Goal: Transaction & Acquisition: Purchase product/service

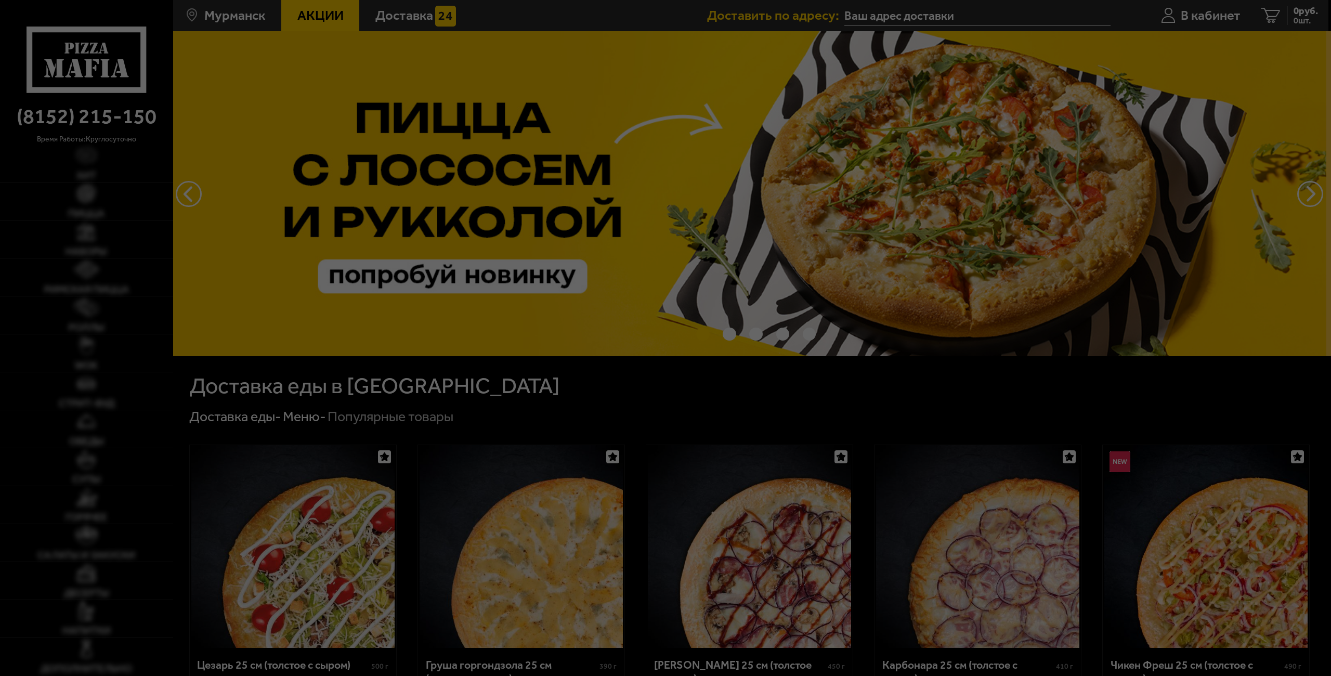
type input "[STREET_ADDRESS][PERSON_NAME]"
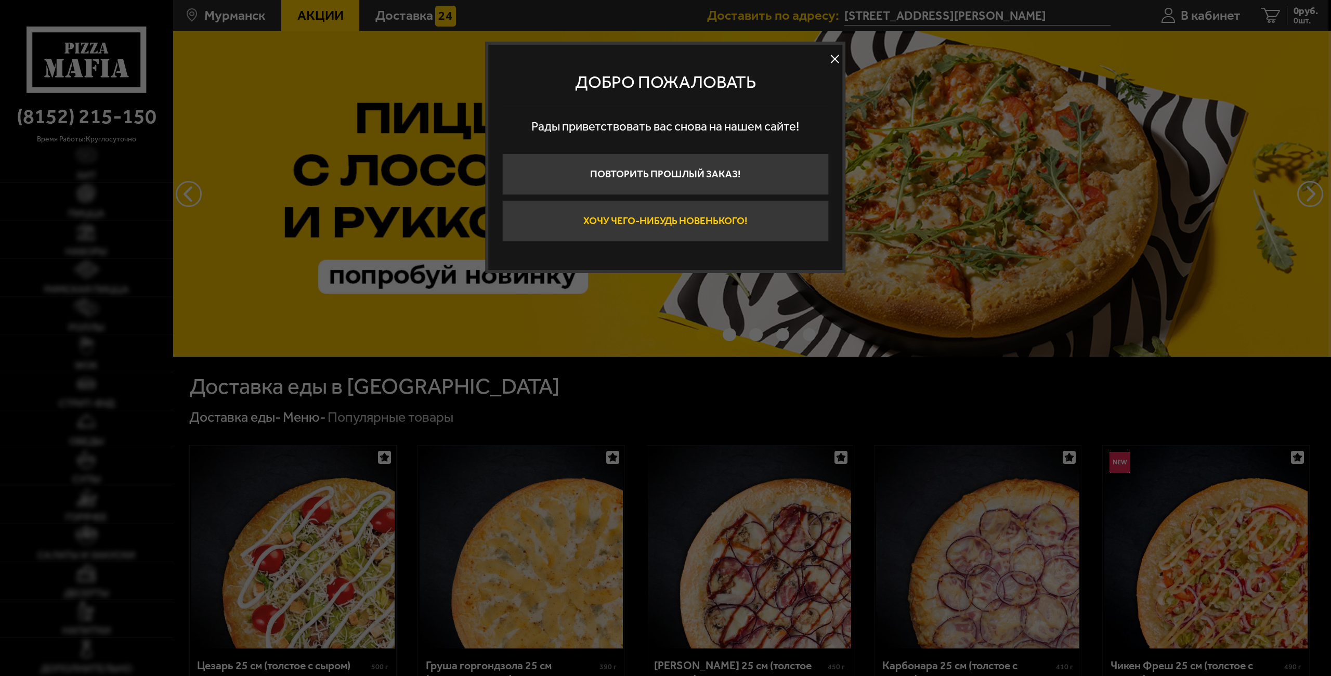
click at [756, 225] on button "Хочу чего-нибудь новенького!" at bounding box center [665, 221] width 326 height 42
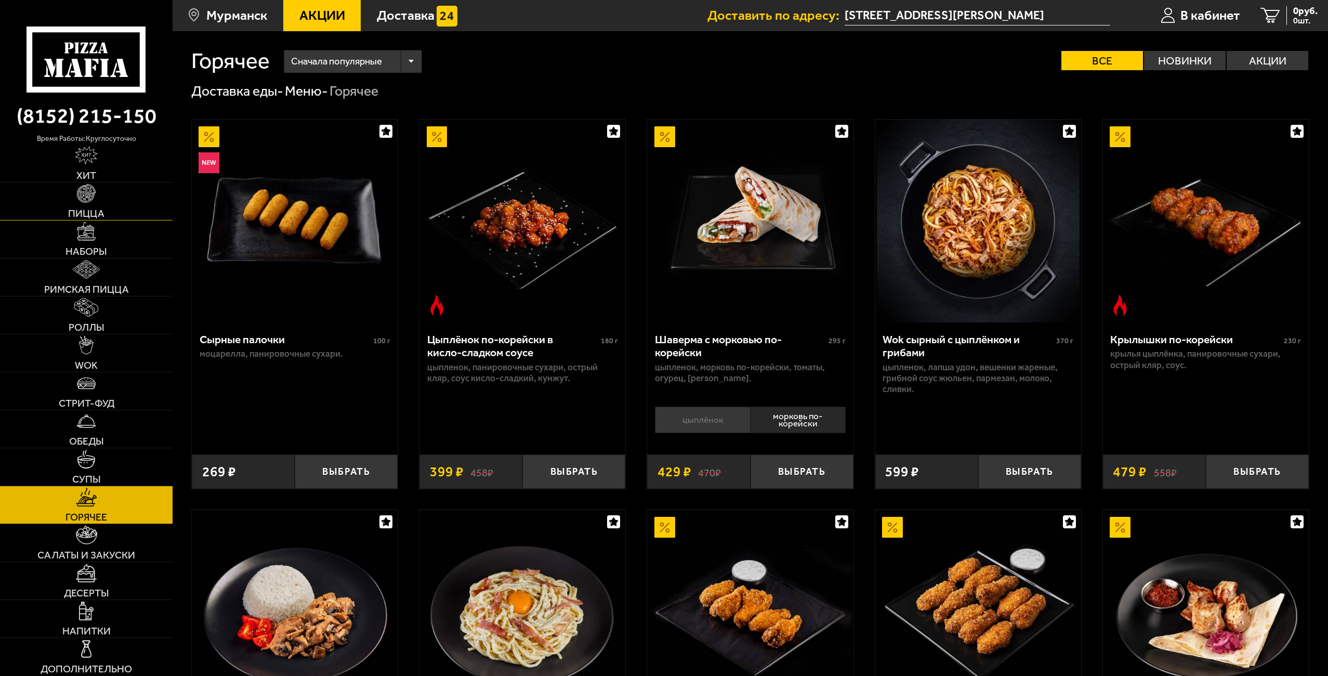
click at [101, 203] on link "Пицца" at bounding box center [86, 200] width 173 height 37
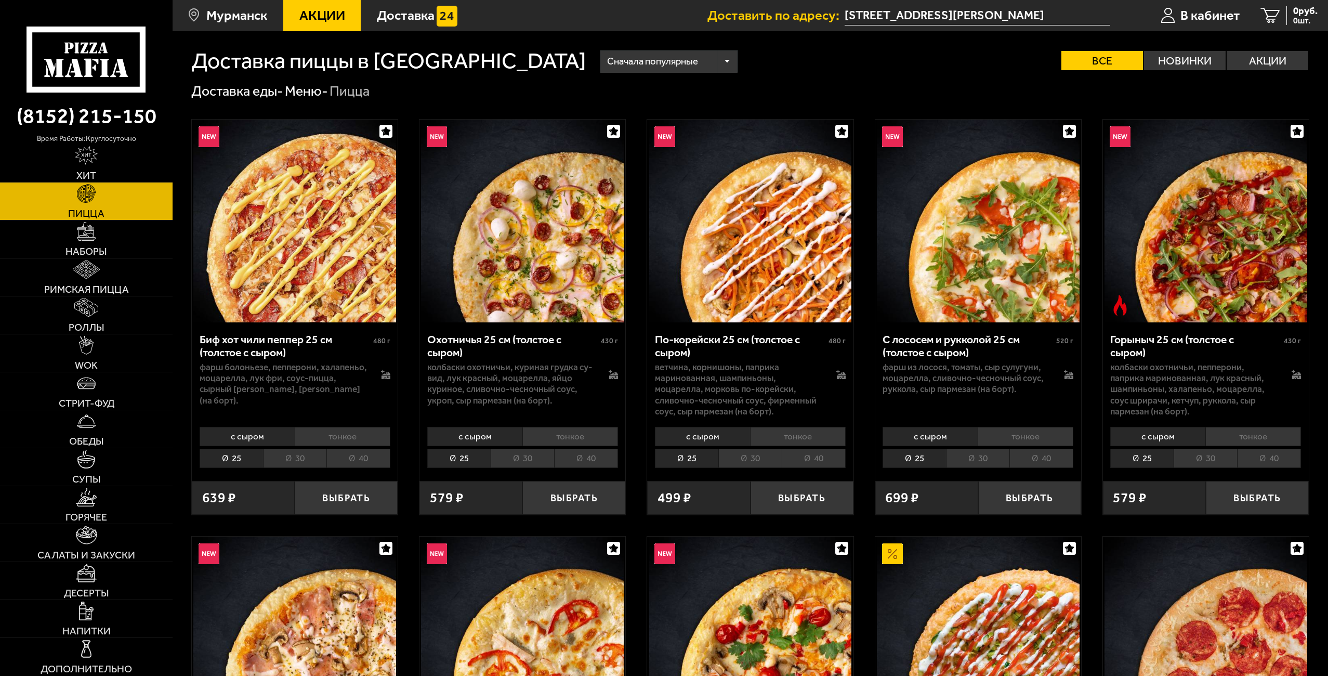
click at [815, 446] on li "тонкое" at bounding box center [798, 436] width 96 height 19
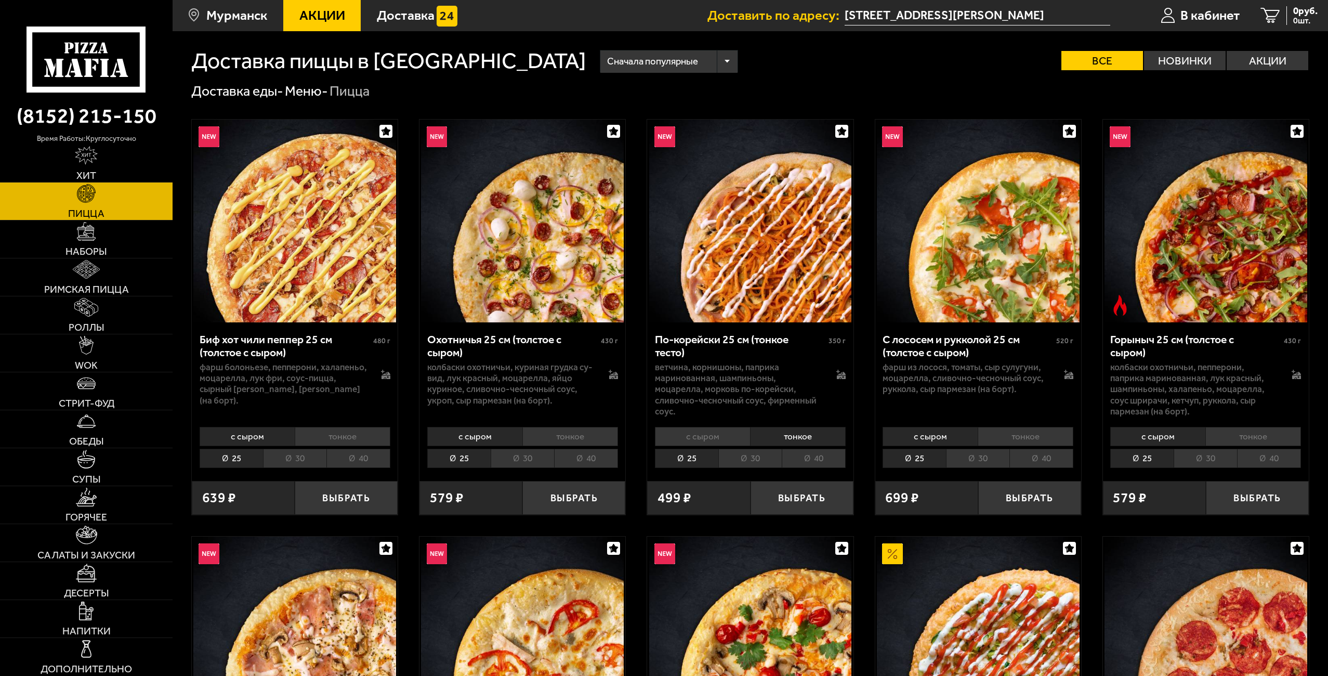
click at [818, 466] on li "40" at bounding box center [814, 458] width 64 height 19
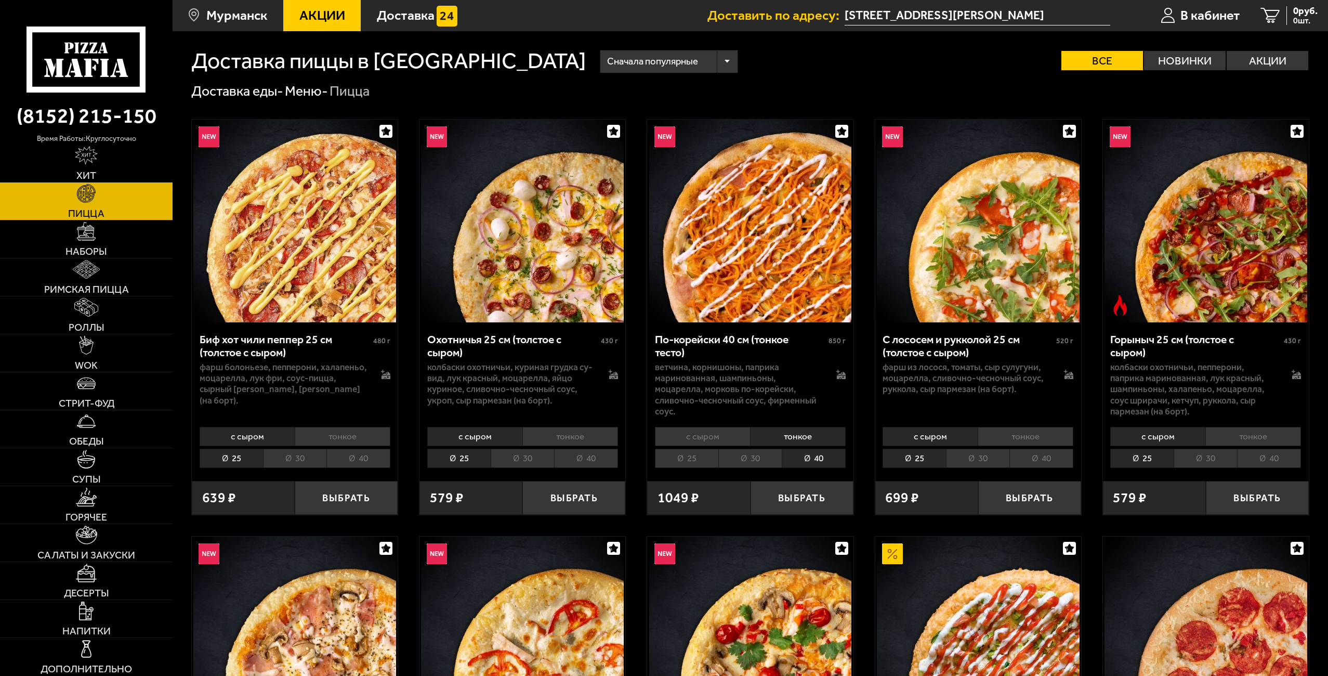
click at [350, 440] on li "тонкое" at bounding box center [343, 436] width 96 height 19
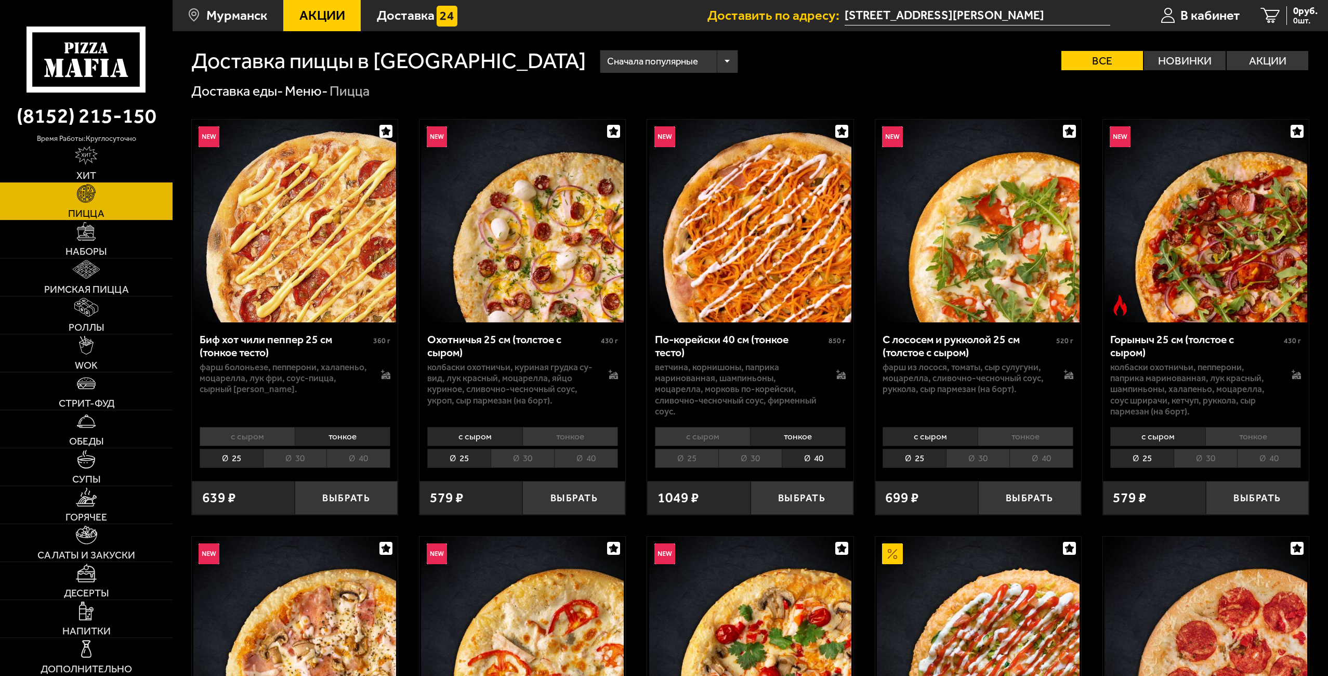
click at [301, 461] on li "30" at bounding box center [294, 458] width 63 height 19
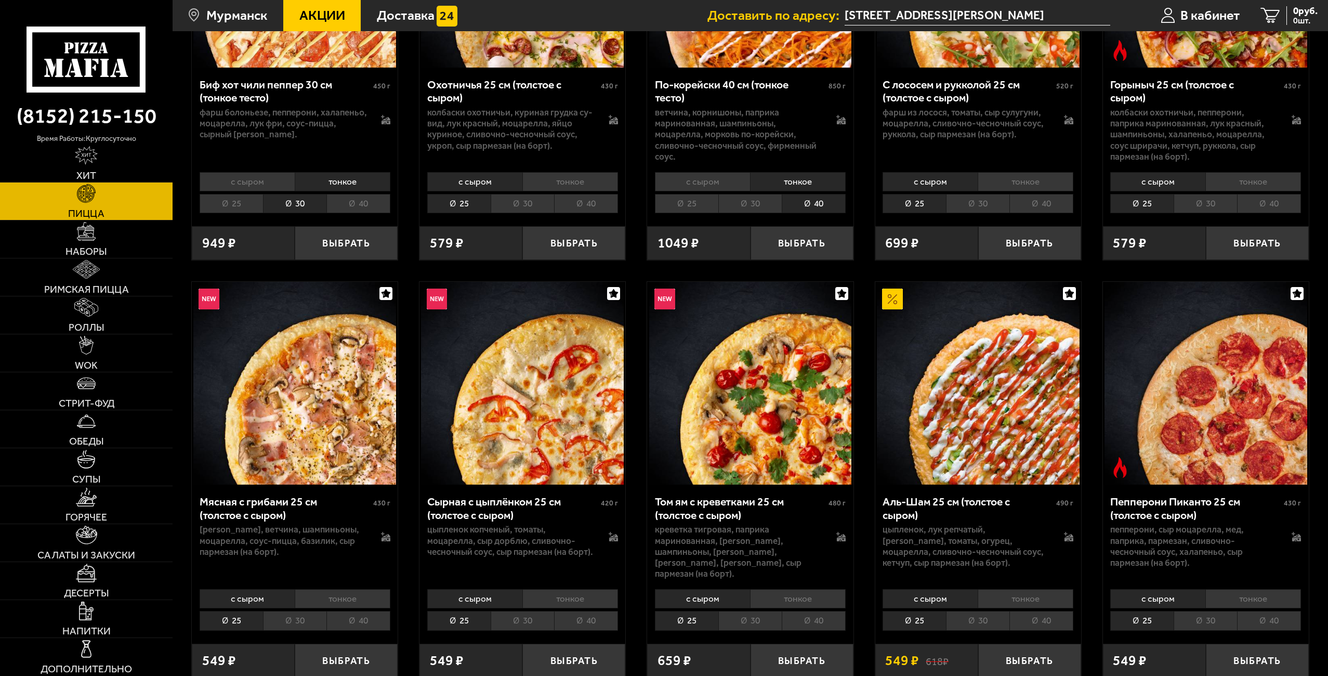
scroll to position [312, 0]
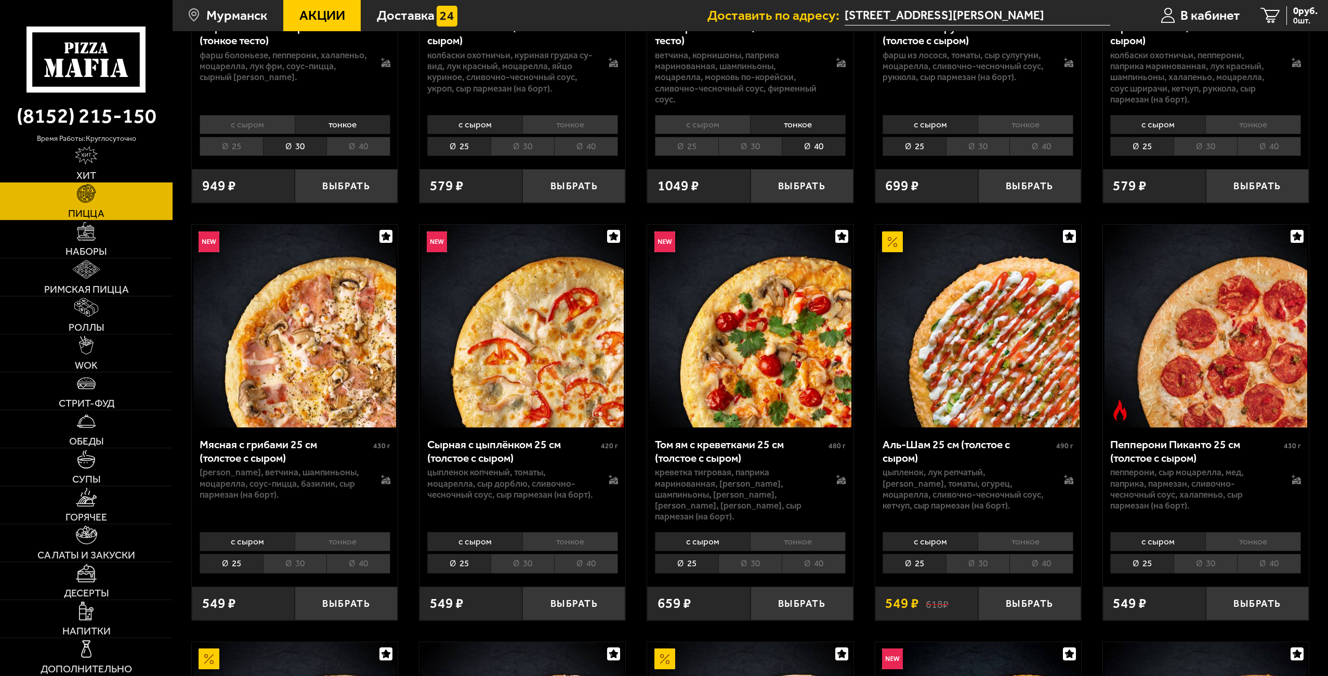
click at [792, 544] on li "тонкое" at bounding box center [798, 541] width 96 height 19
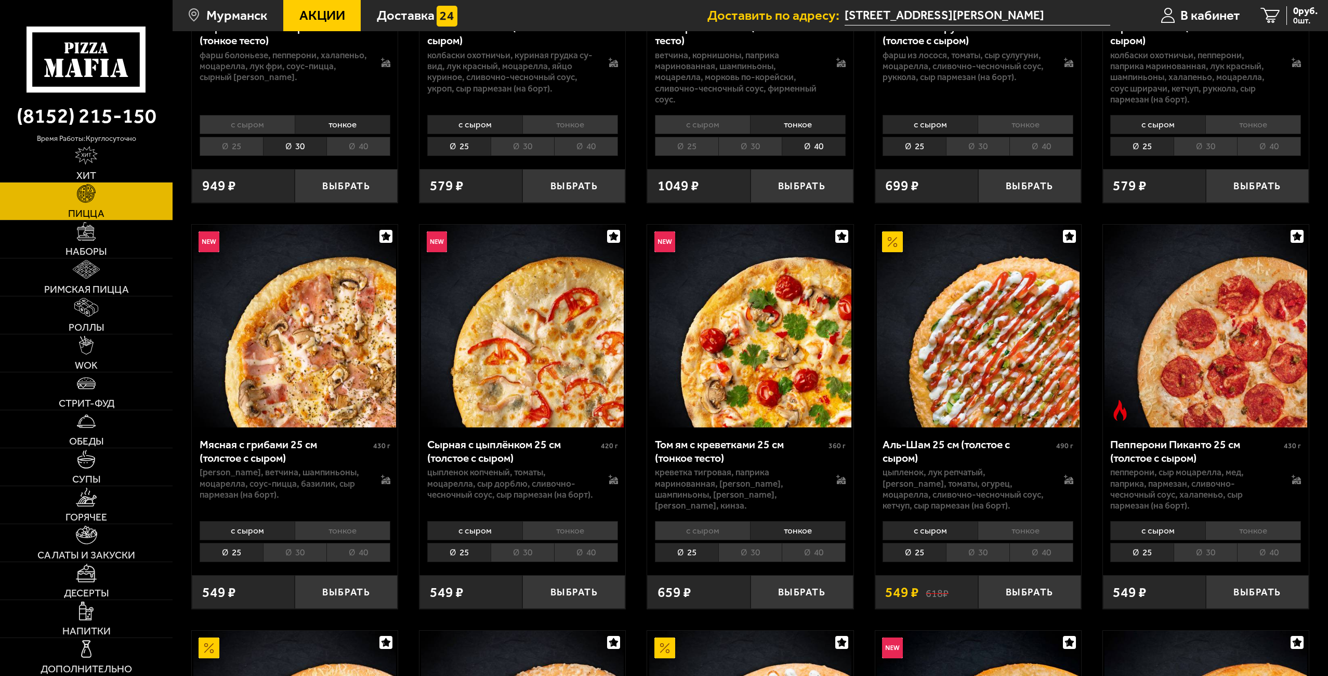
click at [766, 562] on li "30" at bounding box center [749, 552] width 63 height 19
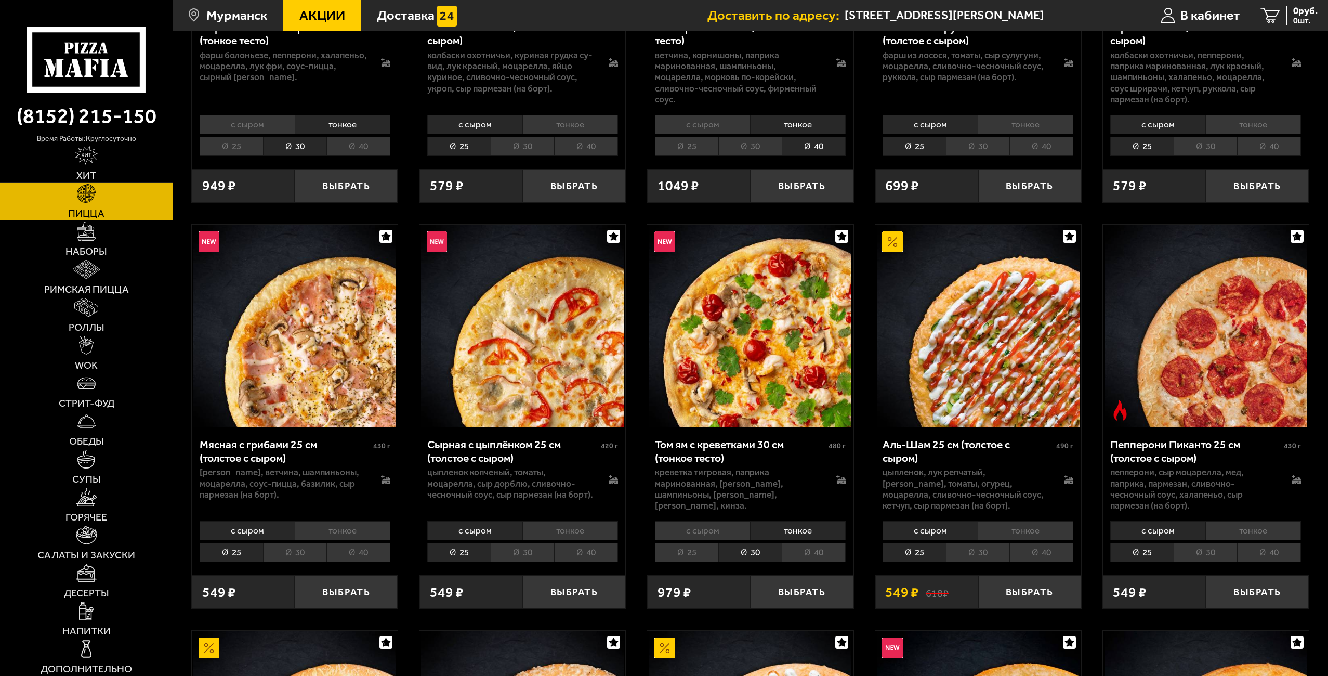
click at [802, 562] on li "40" at bounding box center [814, 552] width 64 height 19
click at [580, 540] on li "тонкое" at bounding box center [570, 530] width 96 height 19
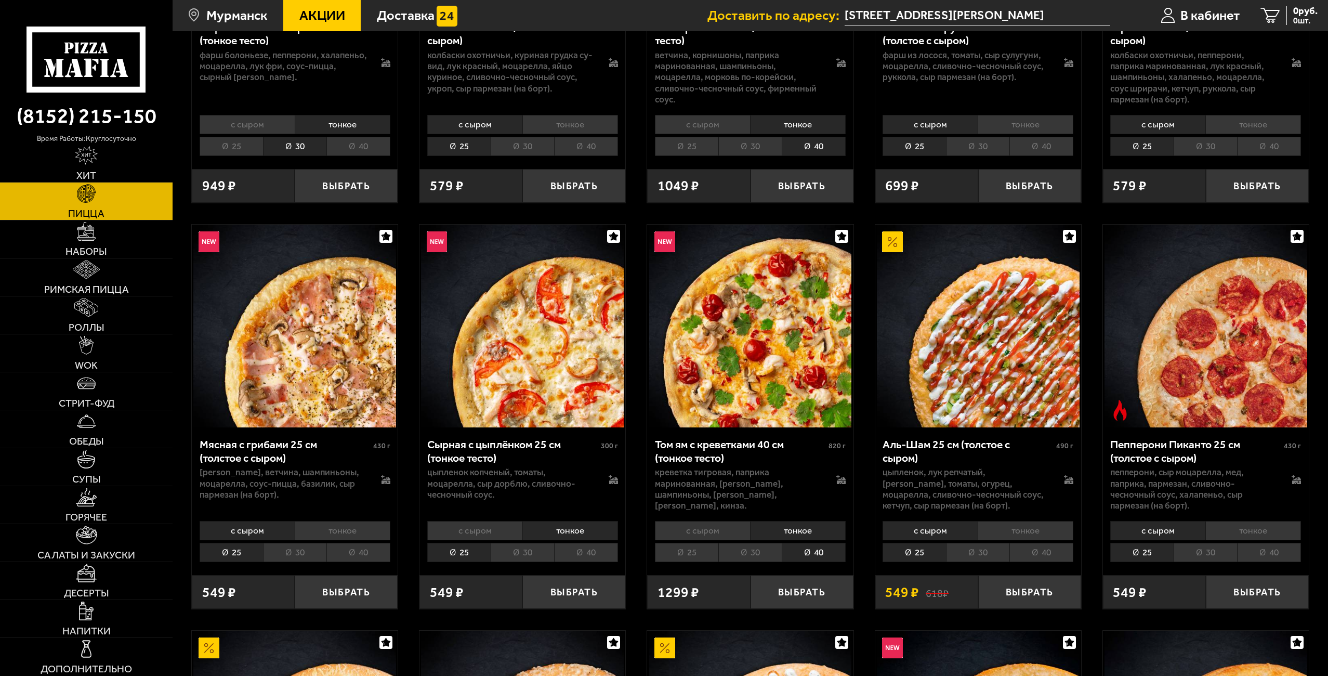
click at [365, 540] on li "тонкое" at bounding box center [343, 530] width 96 height 19
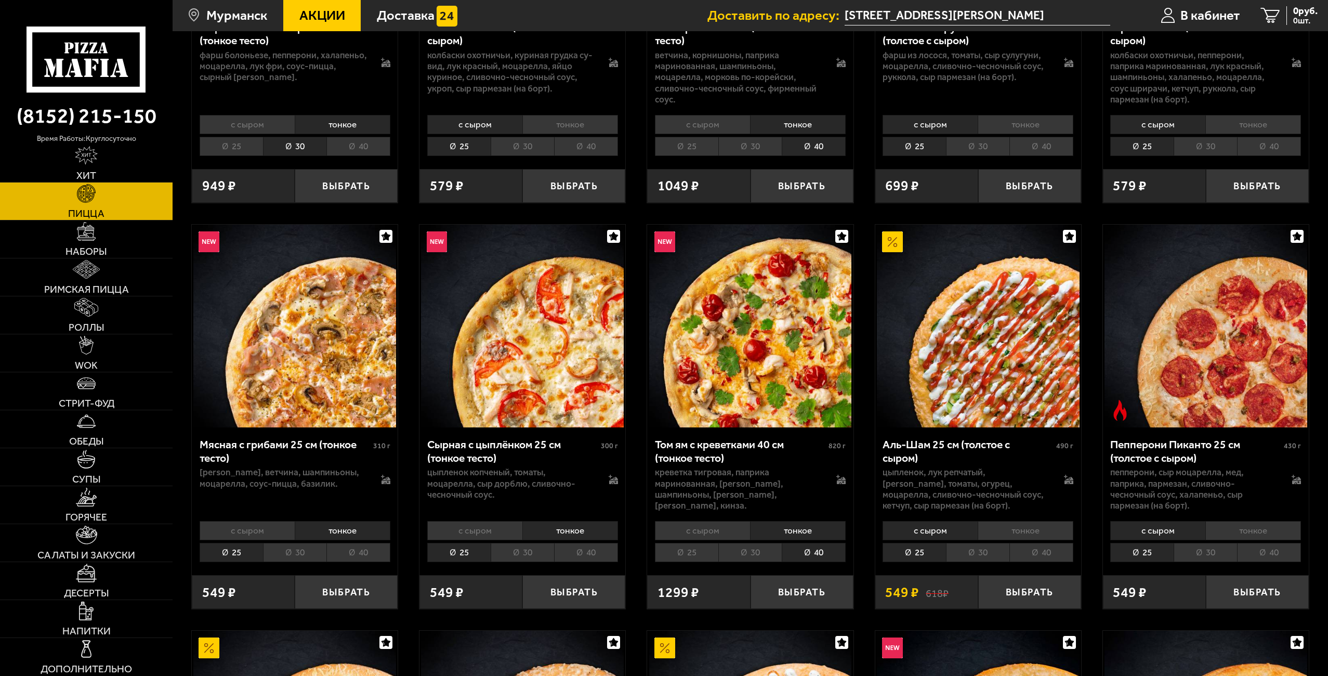
click at [312, 562] on li "30" at bounding box center [294, 552] width 63 height 19
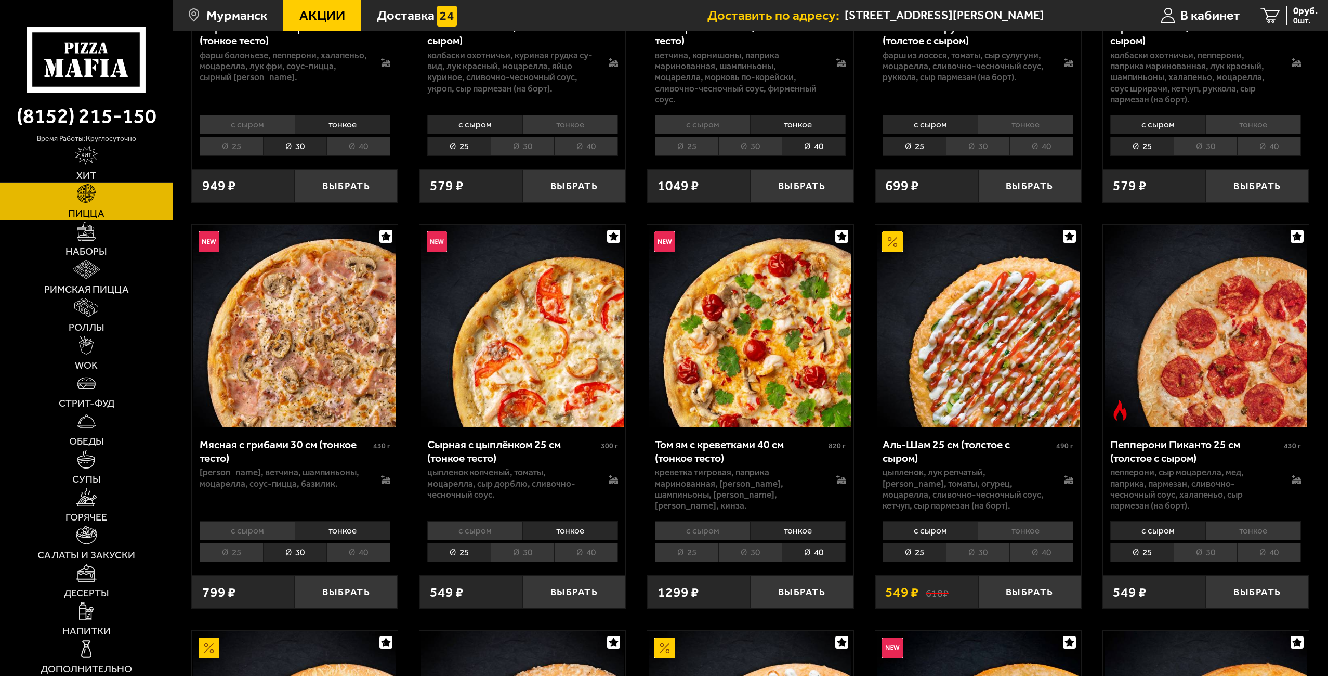
click at [344, 562] on li "40" at bounding box center [358, 552] width 64 height 19
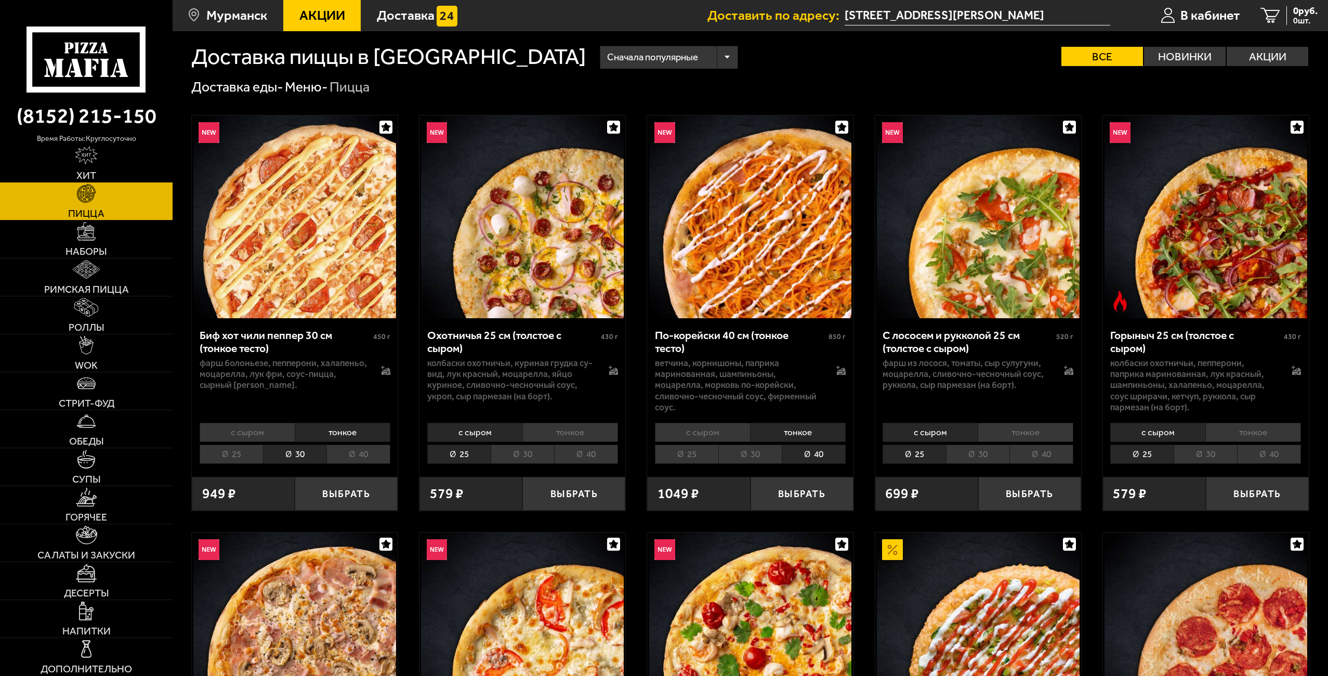
scroll to position [0, 0]
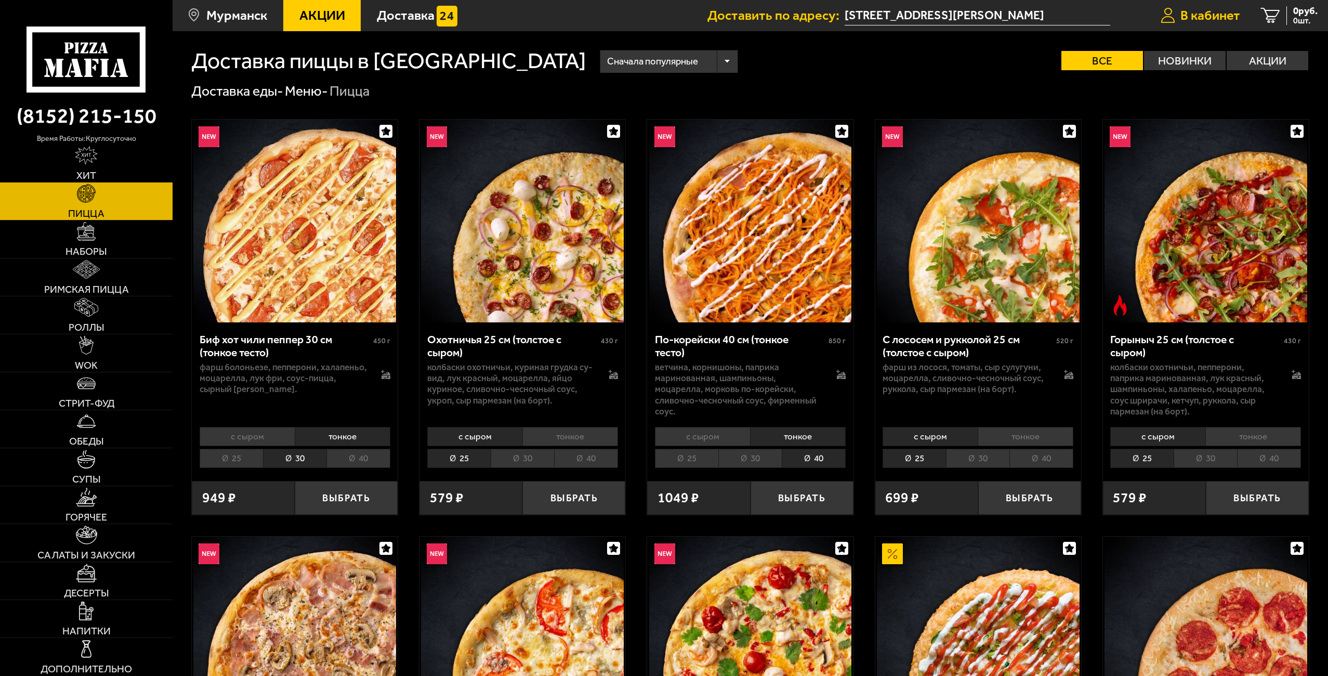
click at [1206, 22] on span "В кабинет" at bounding box center [1211, 16] width 60 height 14
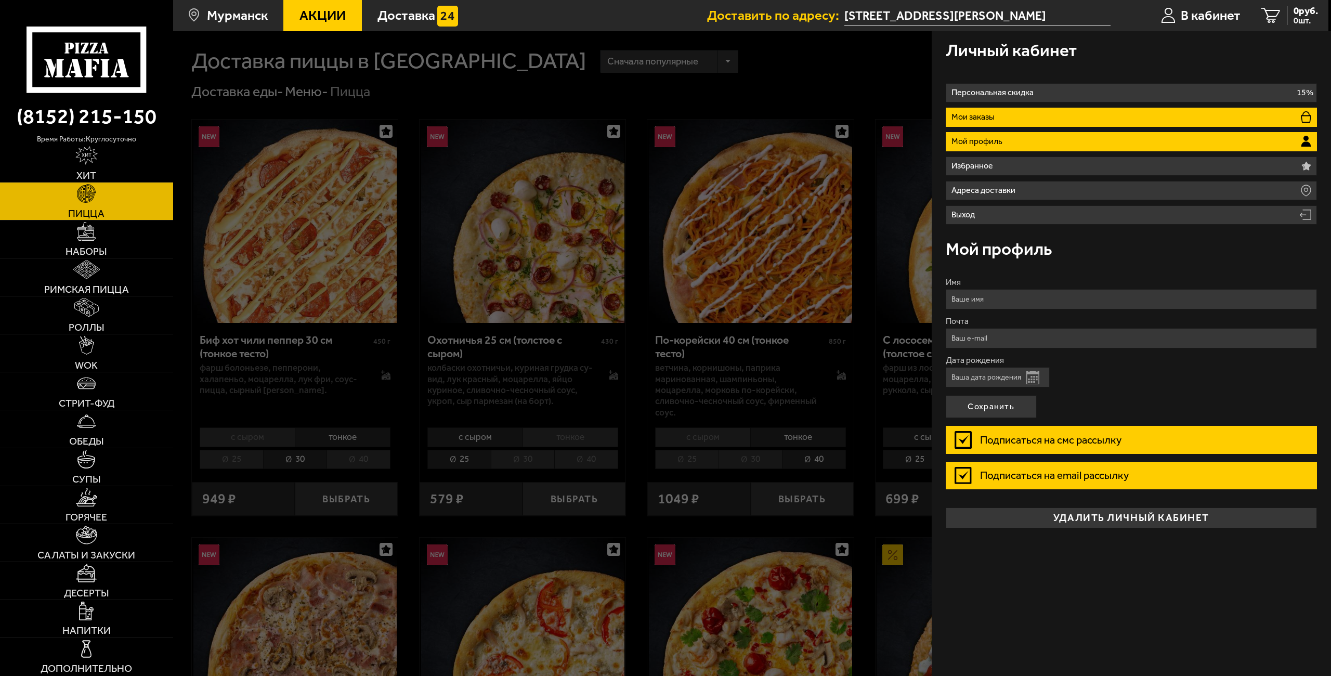
click at [1153, 117] on li "Мои заказы" at bounding box center [1132, 117] width 372 height 19
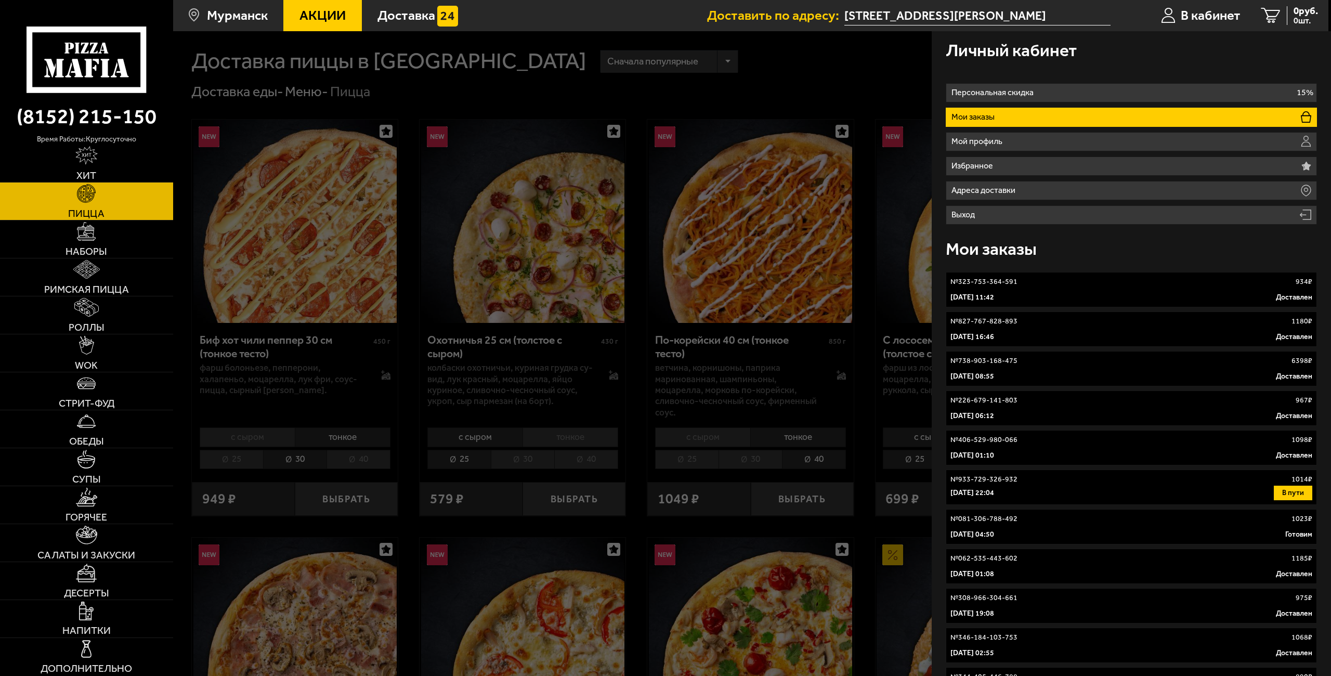
click at [1168, 298] on div "[DATE] 11:42 Доставлен" at bounding box center [1131, 297] width 362 height 10
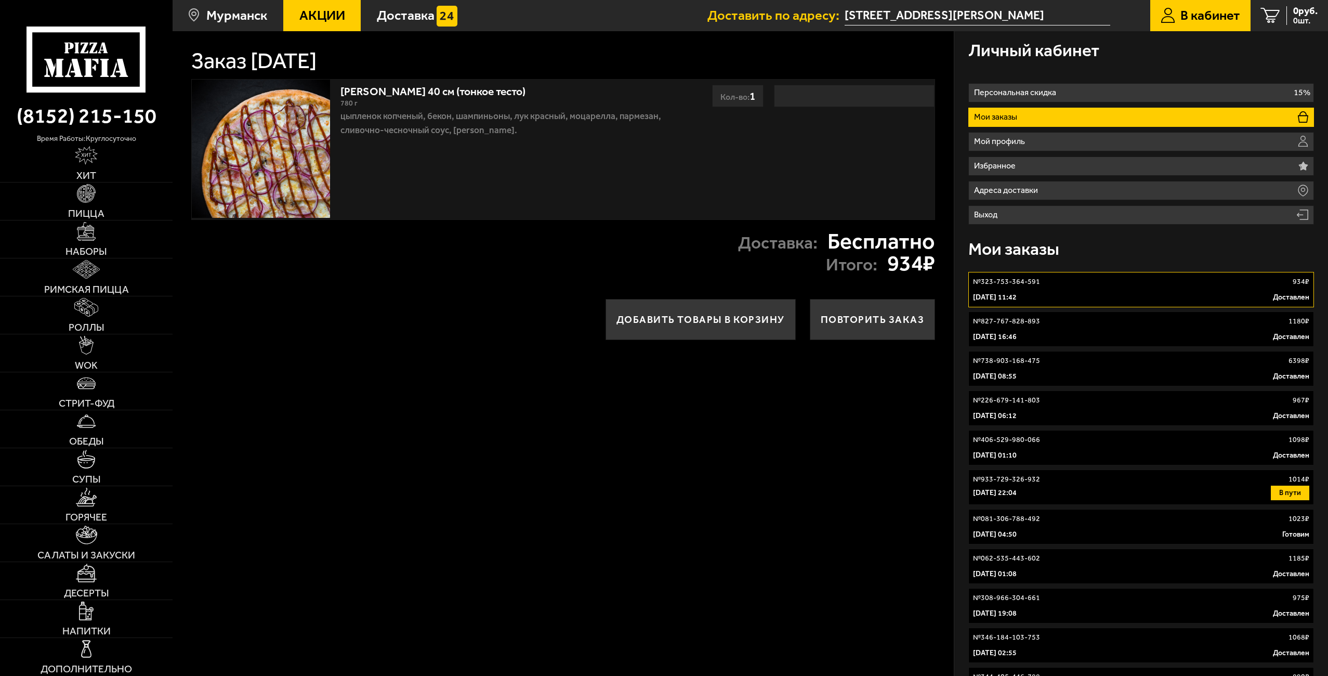
click at [1161, 326] on div "№ 827-767-828-893 1180 ₽" at bounding box center [1141, 321] width 336 height 10
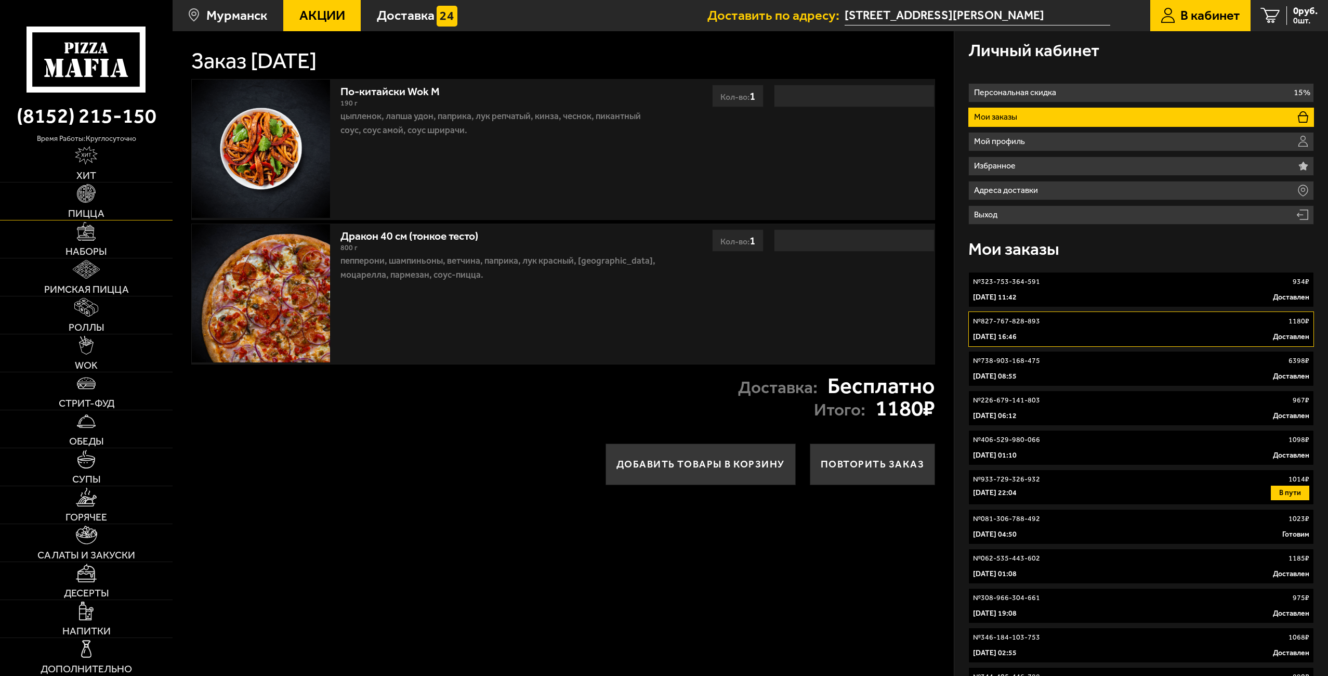
click at [94, 213] on span "Пицца" at bounding box center [86, 213] width 36 height 10
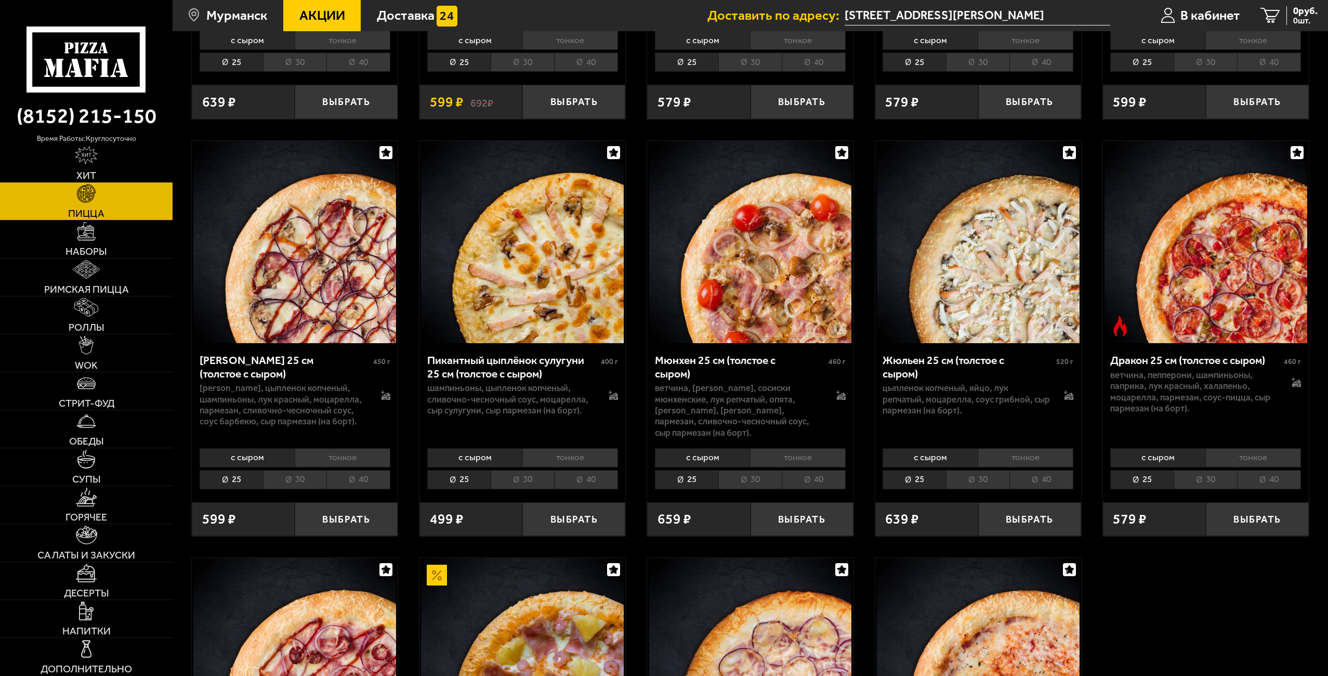
scroll to position [2079, 0]
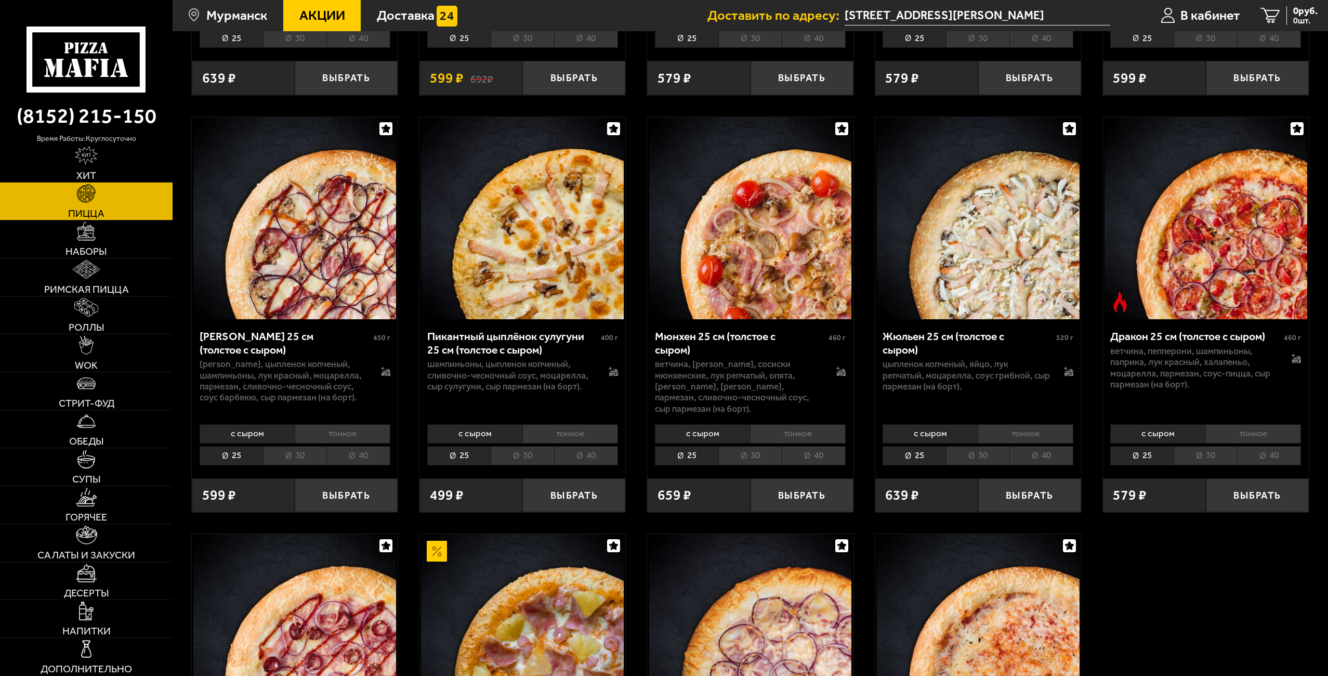
click at [346, 443] on li "тонкое" at bounding box center [343, 433] width 96 height 19
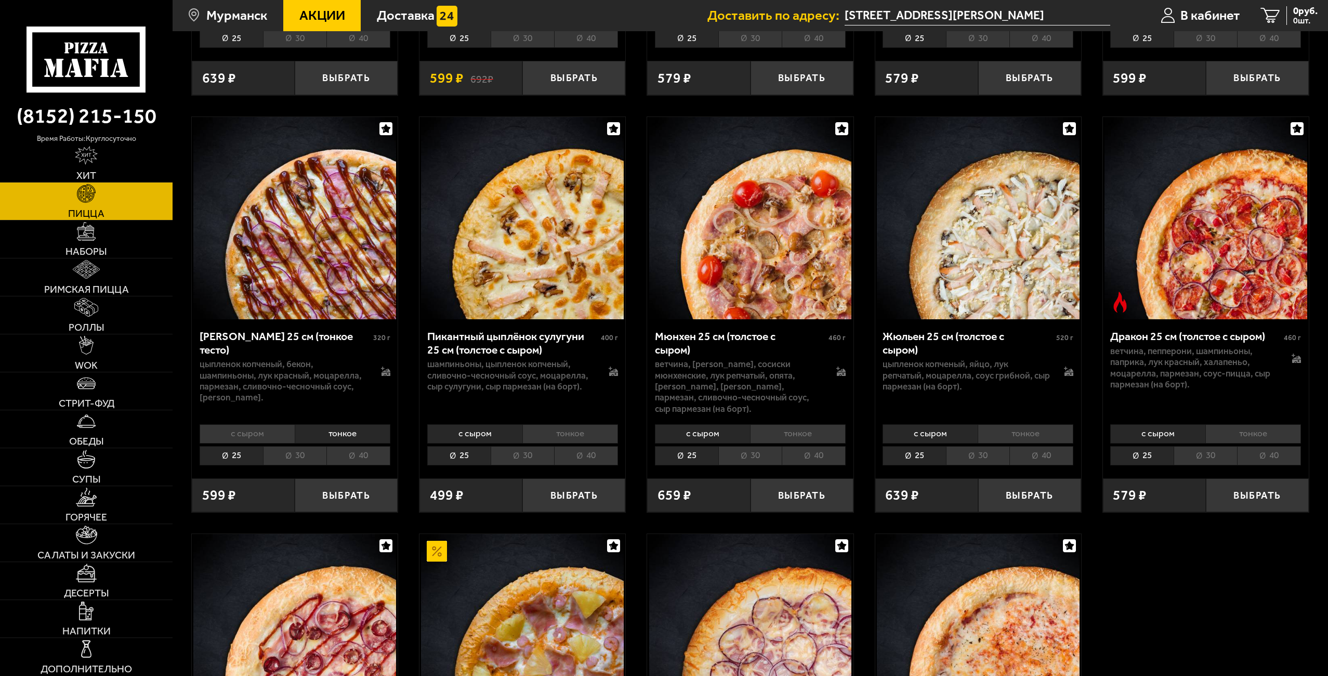
click at [362, 465] on li "40" at bounding box center [358, 455] width 64 height 19
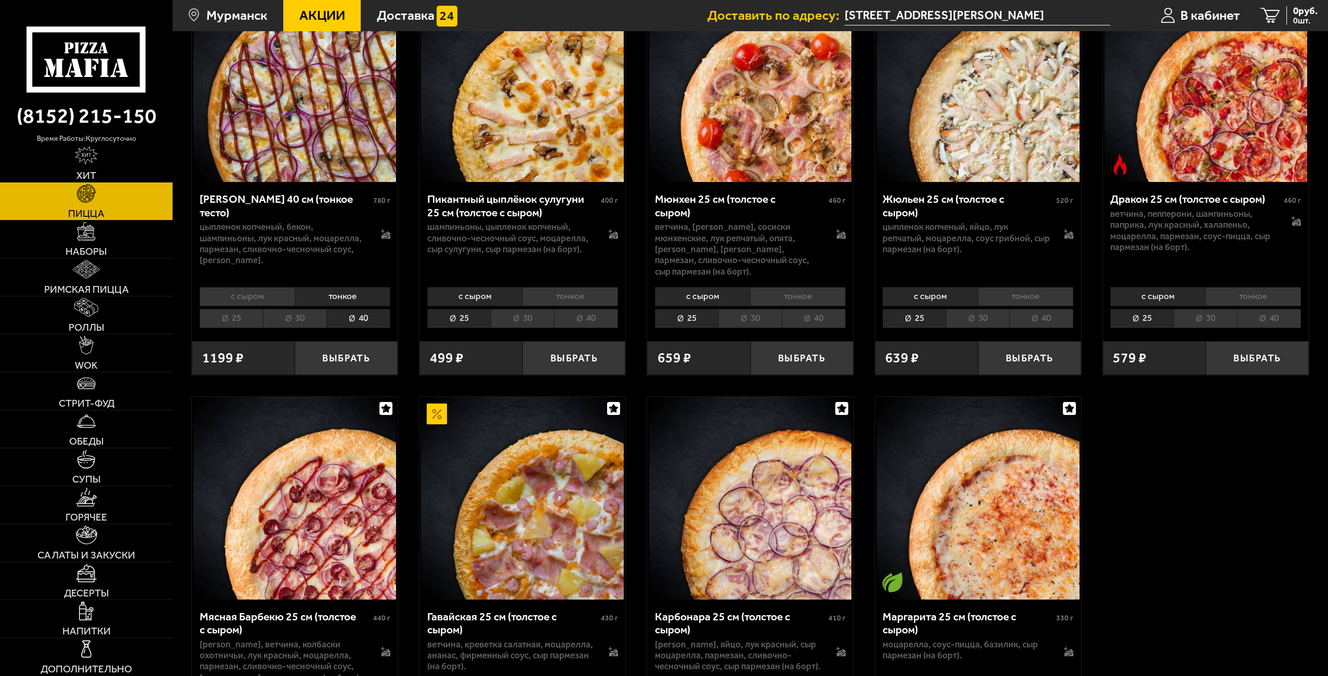
scroll to position [2174, 0]
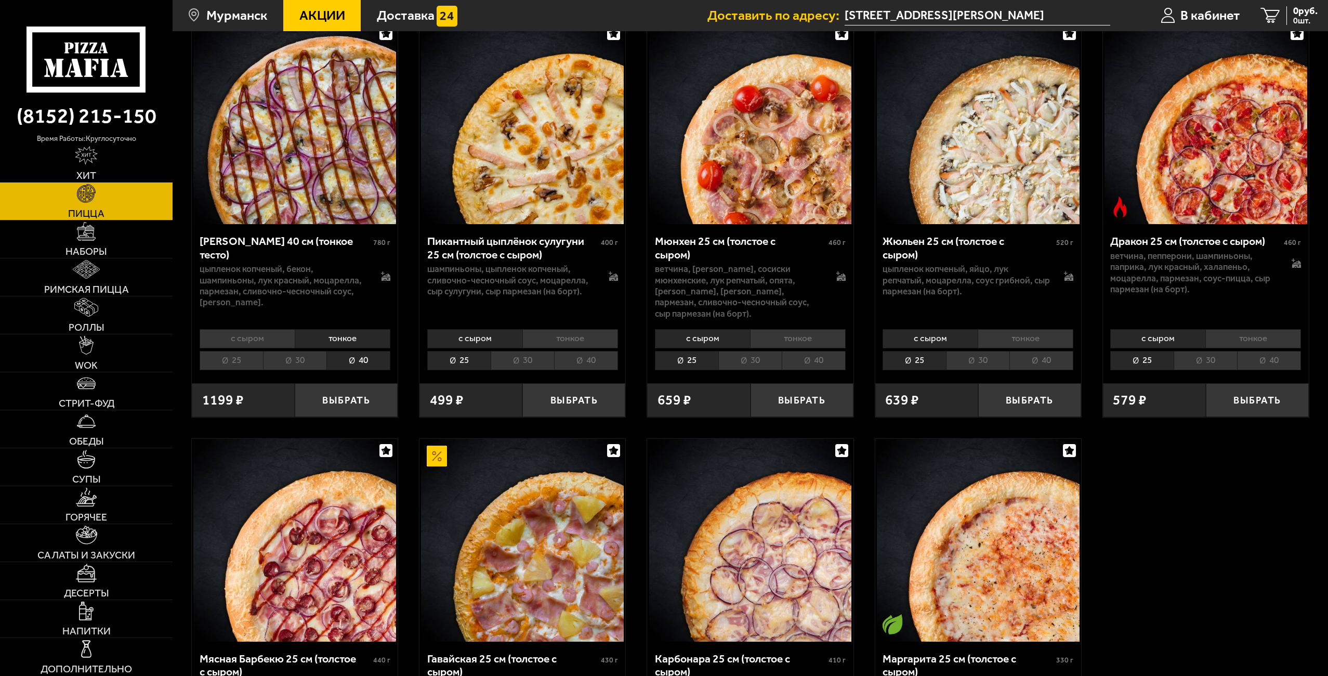
click at [1241, 348] on li "тонкое" at bounding box center [1253, 338] width 96 height 19
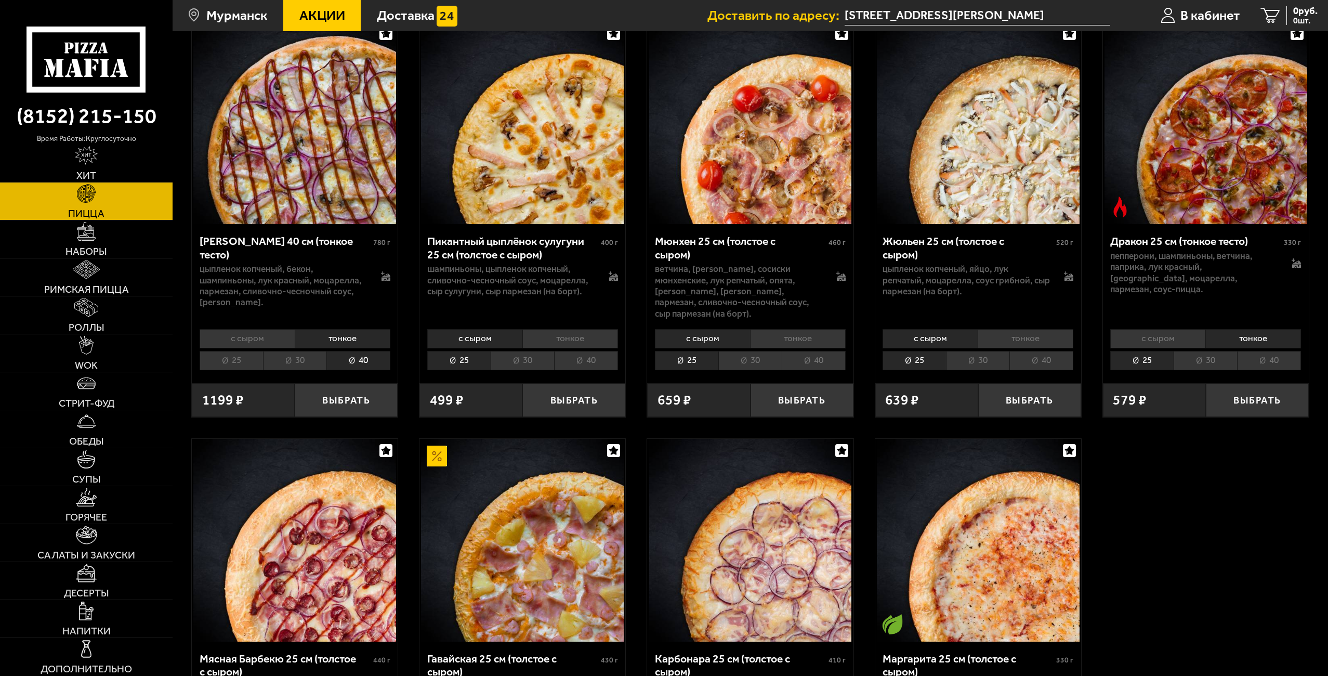
click at [1214, 370] on li "30" at bounding box center [1205, 360] width 63 height 19
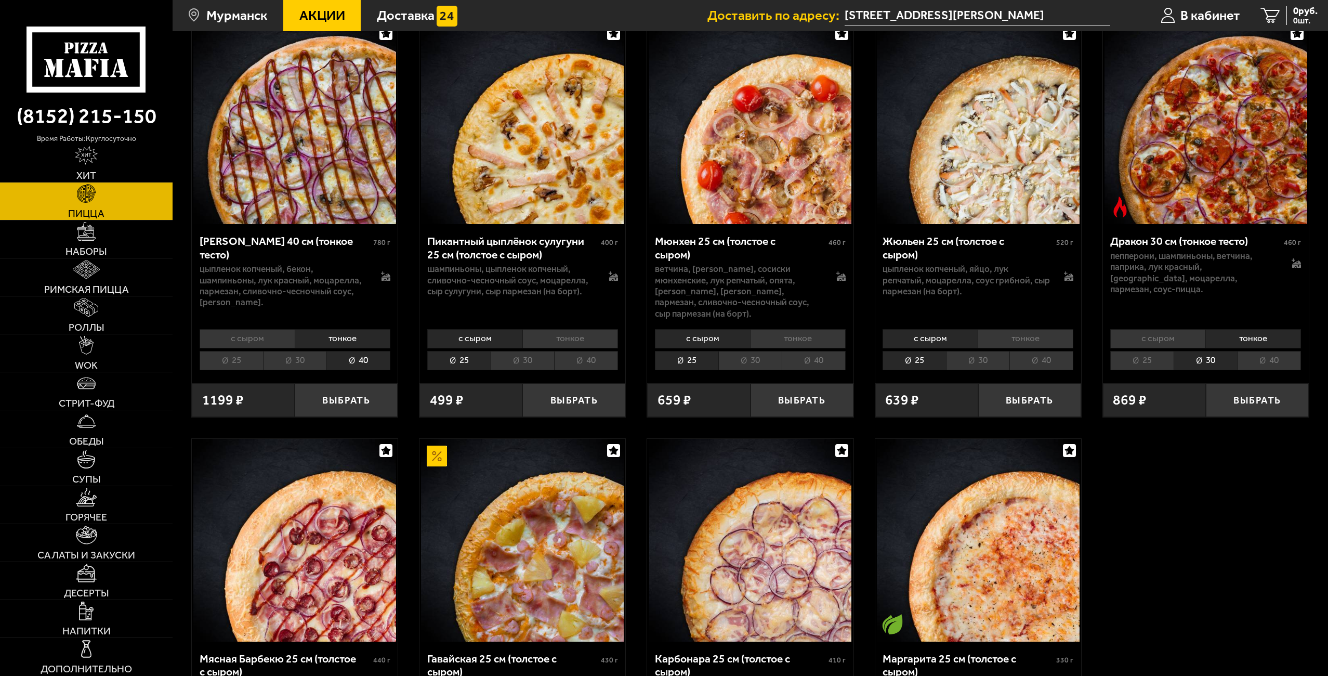
click at [1250, 370] on li "40" at bounding box center [1269, 360] width 64 height 19
click at [1201, 370] on li "30" at bounding box center [1205, 360] width 63 height 19
click at [1239, 370] on li "40" at bounding box center [1269, 360] width 64 height 19
click at [1192, 370] on li "30" at bounding box center [1205, 360] width 63 height 19
click at [1142, 370] on li "25" at bounding box center [1141, 360] width 63 height 19
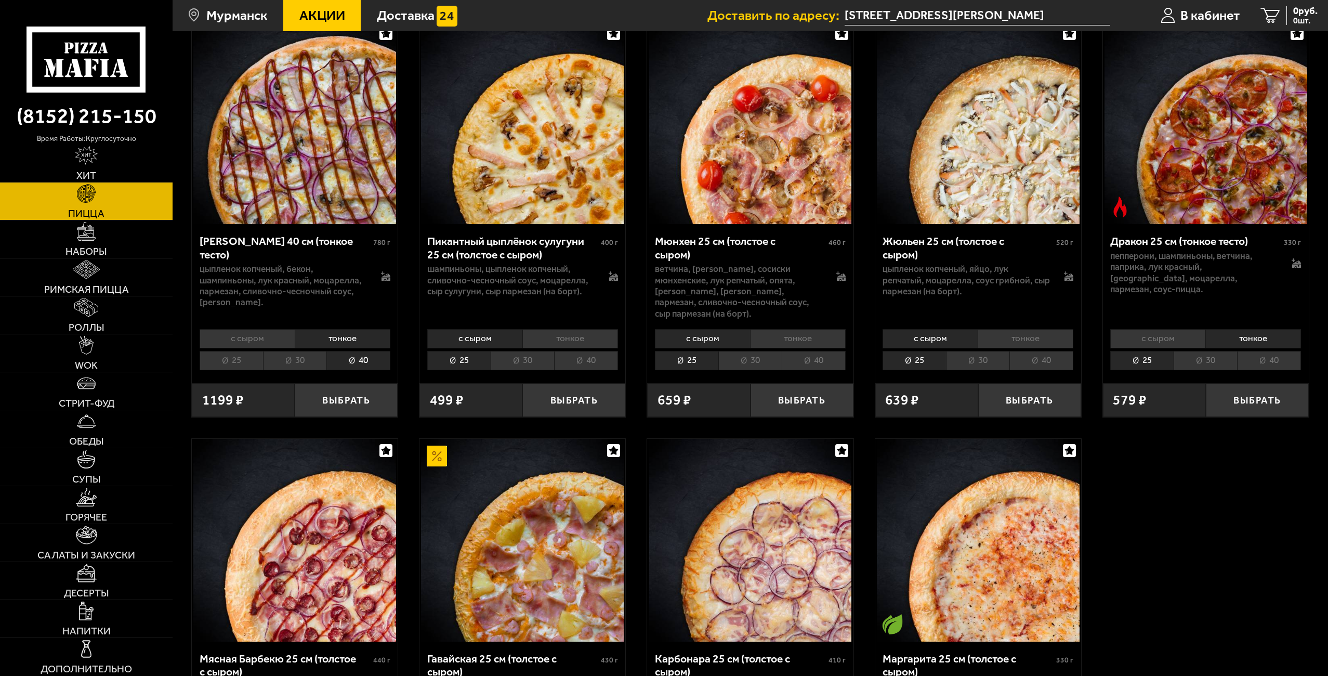
click at [1196, 370] on li "30" at bounding box center [1205, 360] width 63 height 19
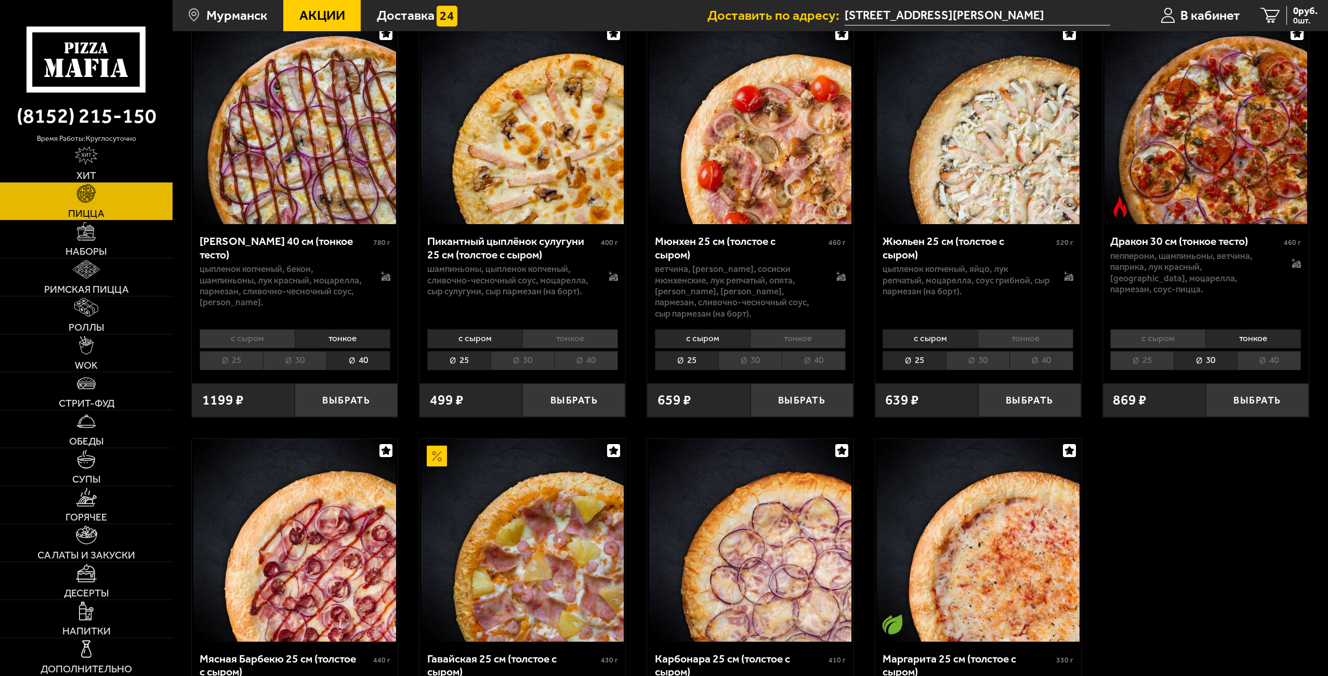
click at [1246, 370] on li "40" at bounding box center [1269, 360] width 64 height 19
click at [1253, 417] on button "Выбрать" at bounding box center [1257, 400] width 103 height 34
click at [1291, 12] on span "977 руб." at bounding box center [1300, 11] width 35 height 10
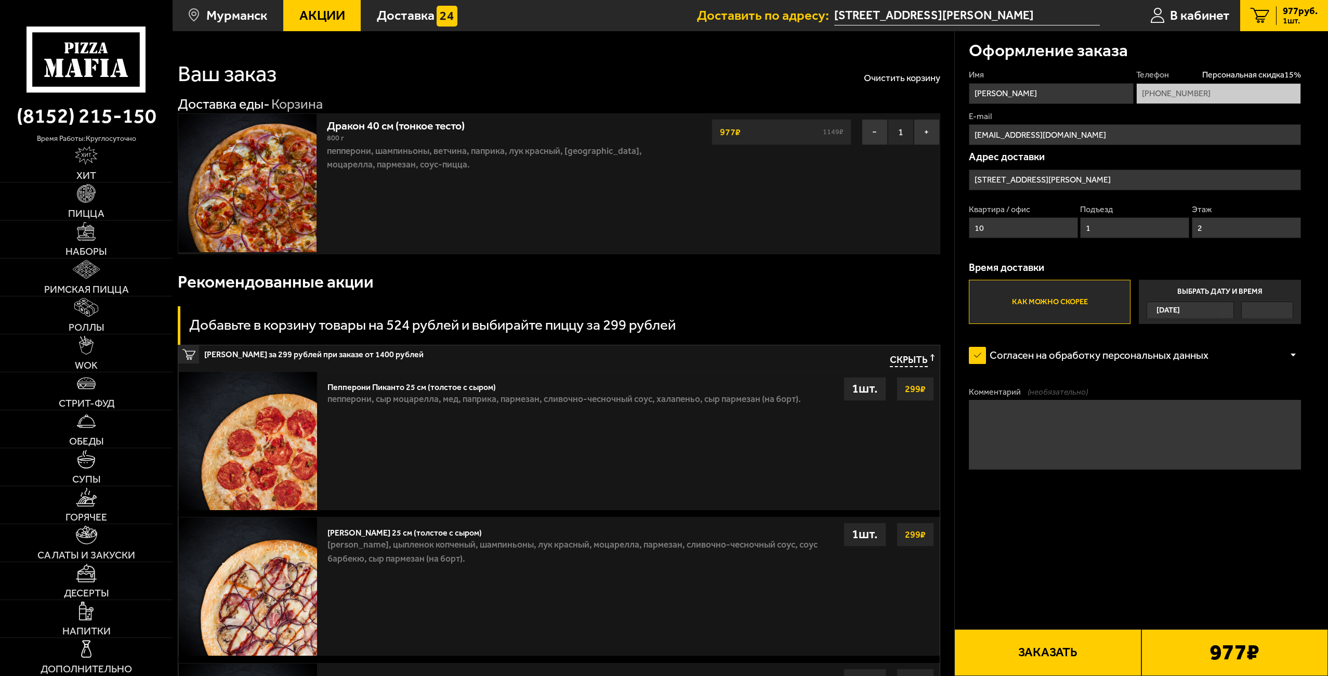
click at [1062, 655] on button "Заказать" at bounding box center [1047, 652] width 187 height 47
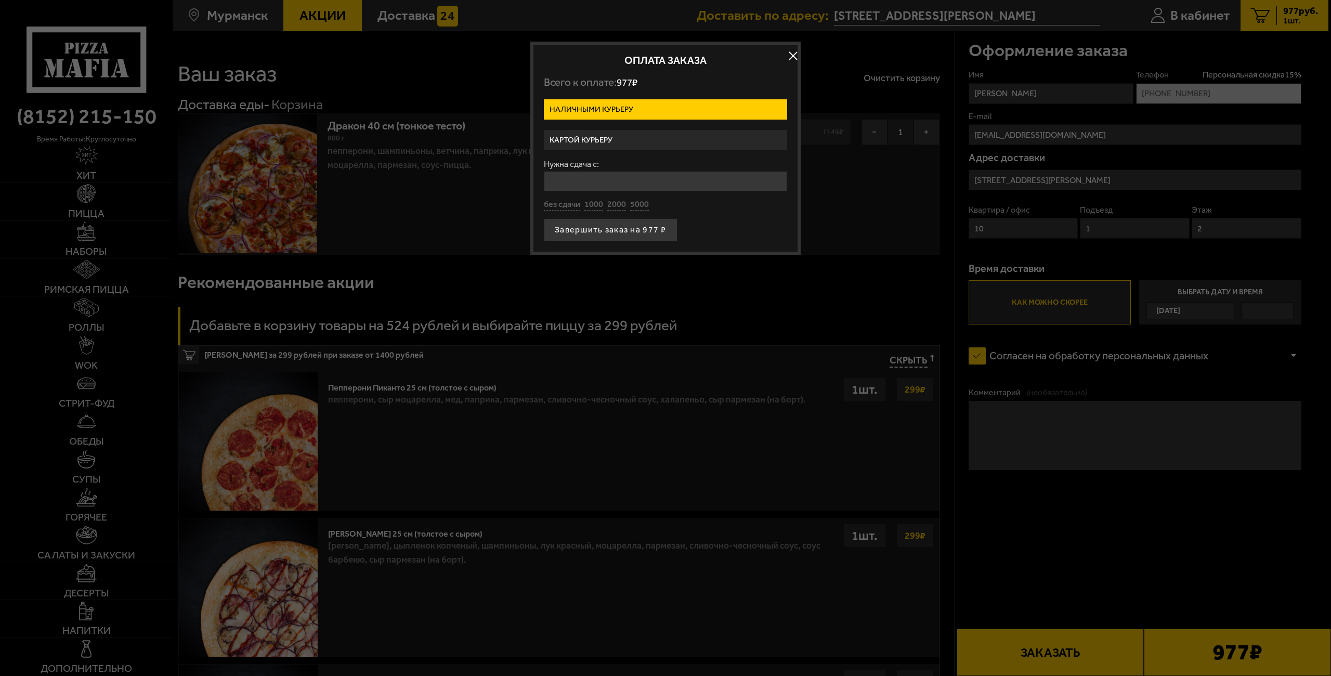
click at [639, 140] on label "Картой курьеру" at bounding box center [665, 140] width 243 height 20
click at [0, 0] on input "Картой курьеру" at bounding box center [0, 0] width 0 height 0
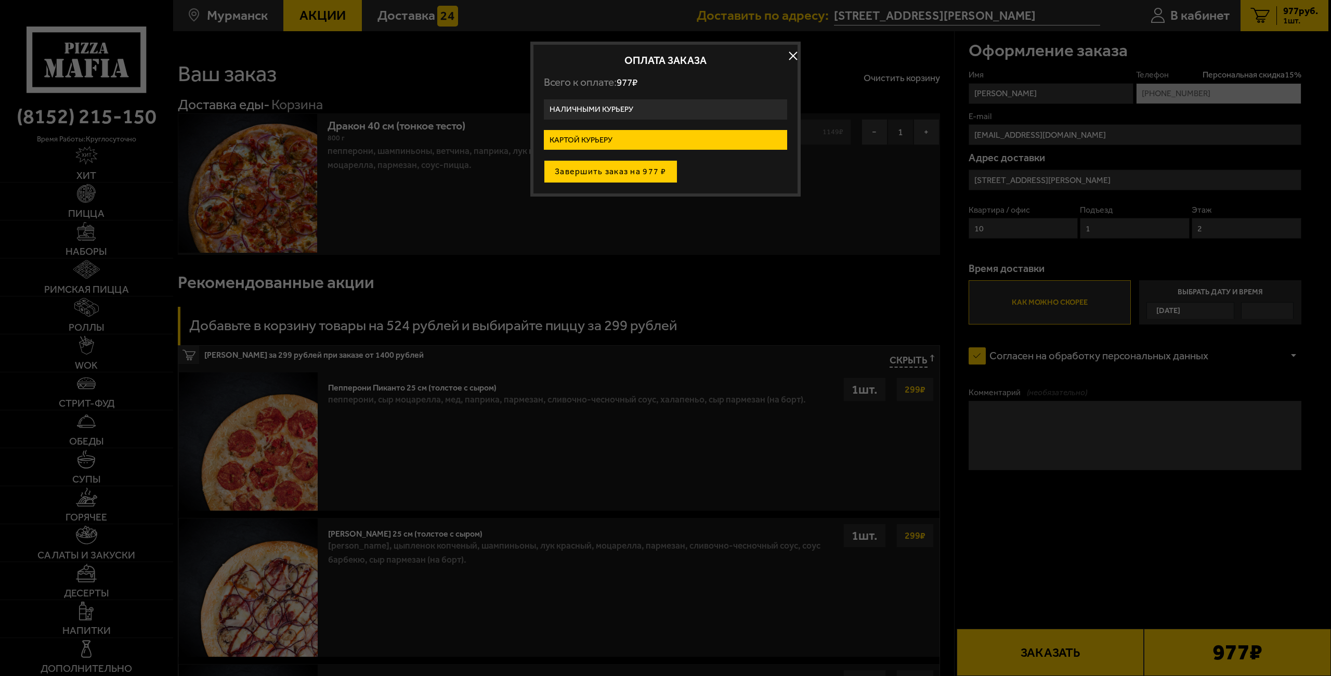
click at [634, 176] on button "Завершить заказ на 977 ₽" at bounding box center [611, 171] width 134 height 23
